Goal: Find specific page/section: Find specific page/section

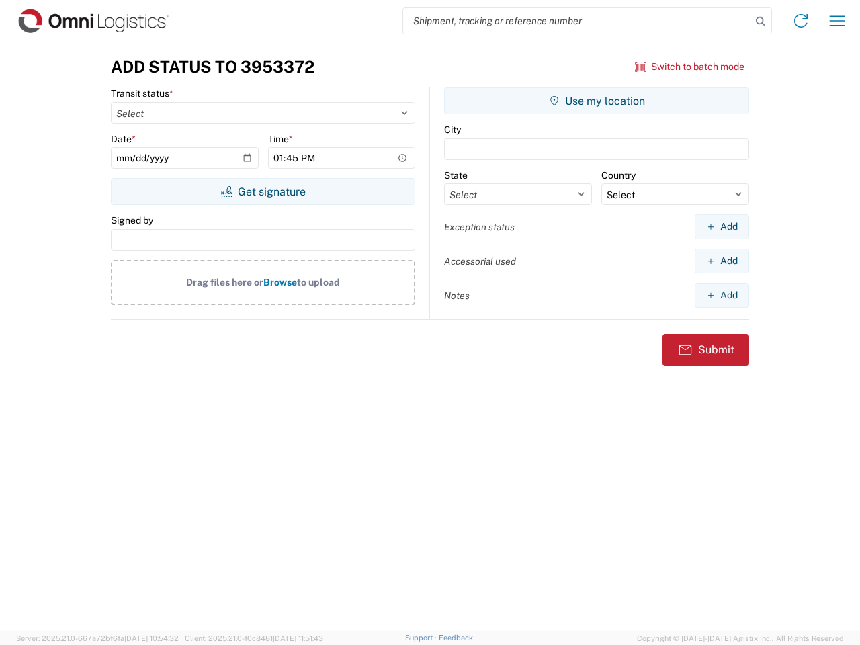
click at [577, 21] on input "search" at bounding box center [577, 21] width 348 height 26
click at [761, 22] on icon at bounding box center [760, 21] width 19 height 19
click at [801, 21] on icon at bounding box center [801, 21] width 22 height 22
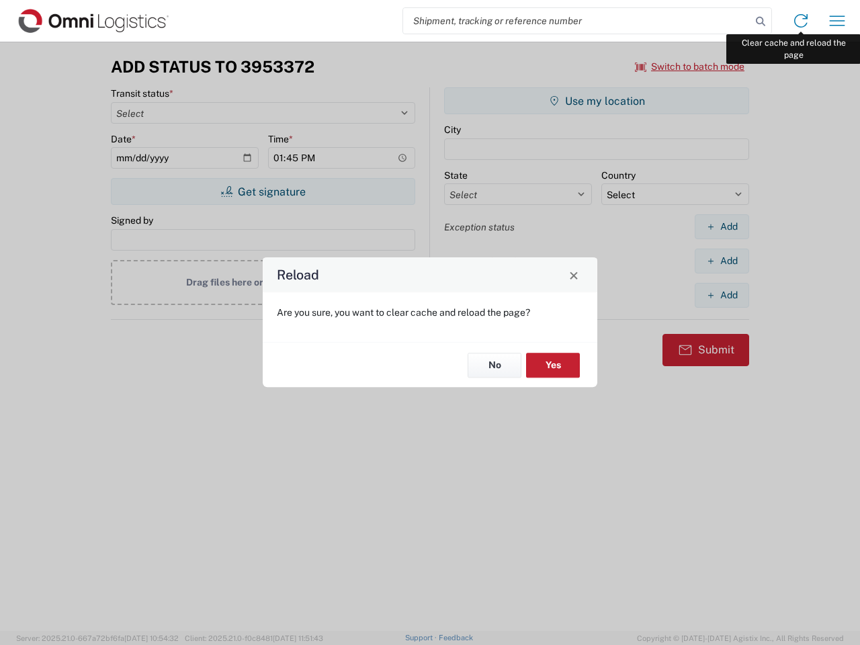
click at [837, 21] on div "Reload Are you sure, you want to clear cache and reload the page? No Yes" at bounding box center [430, 322] width 860 height 645
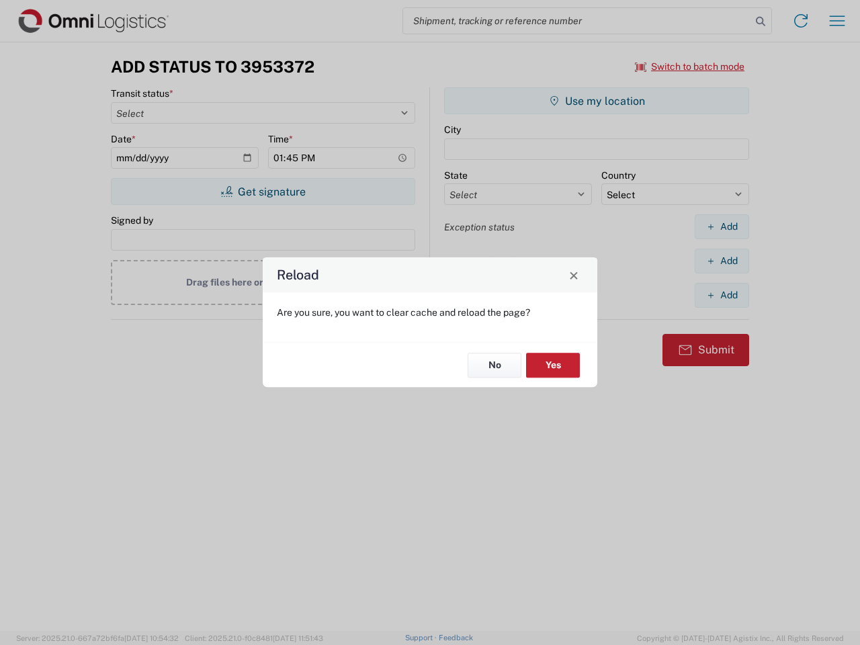
click at [690, 67] on div "Reload Are you sure, you want to clear cache and reload the page? No Yes" at bounding box center [430, 322] width 860 height 645
click at [263, 192] on div "Reload Are you sure, you want to clear cache and reload the page? No Yes" at bounding box center [430, 322] width 860 height 645
click at [597, 101] on div "Reload Are you sure, you want to clear cache and reload the page? No Yes" at bounding box center [430, 322] width 860 height 645
click at [722, 227] on div "Reload Are you sure, you want to clear cache and reload the page? No Yes" at bounding box center [430, 322] width 860 height 645
click at [722, 261] on div "Reload Are you sure, you want to clear cache and reload the page? No Yes" at bounding box center [430, 322] width 860 height 645
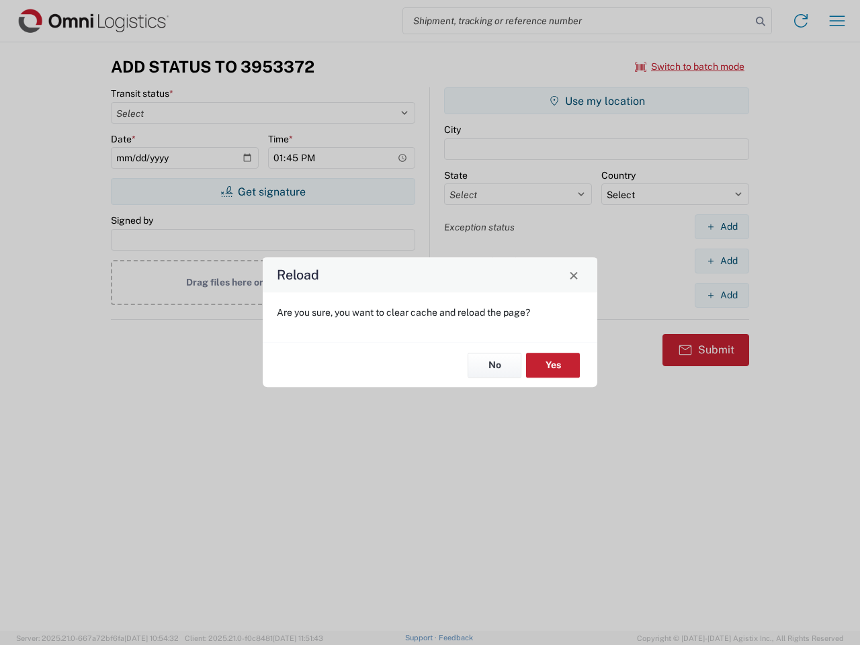
click at [722, 295] on div "Reload Are you sure, you want to clear cache and reload the page? No Yes" at bounding box center [430, 322] width 860 height 645
